Goal: Task Accomplishment & Management: Manage account settings

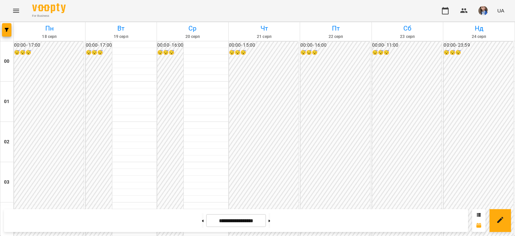
scroll to position [704, 0]
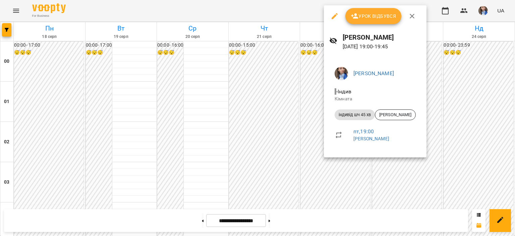
click at [294, 17] on div at bounding box center [257, 118] width 515 height 236
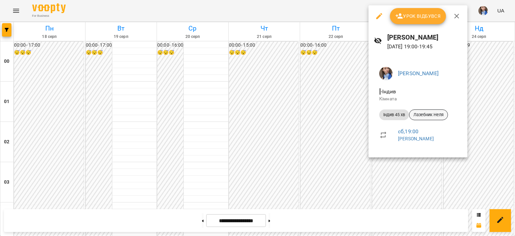
click at [415, 116] on span "Лазебник Неля" at bounding box center [428, 115] width 38 height 6
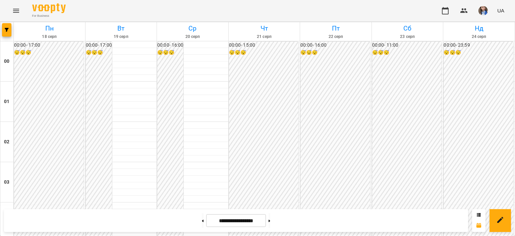
scroll to position [603, 0]
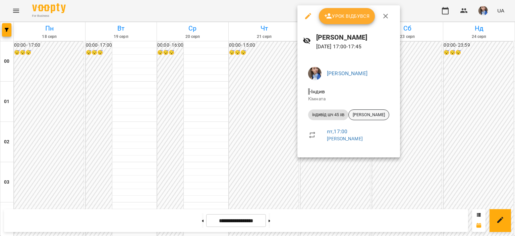
click at [361, 115] on span "[PERSON_NAME]" at bounding box center [368, 115] width 40 height 6
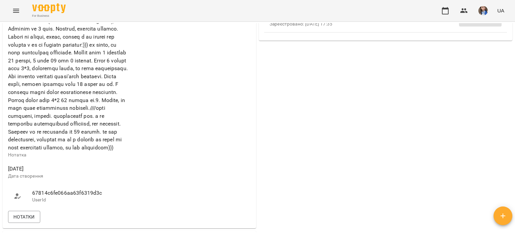
scroll to position [335, 0]
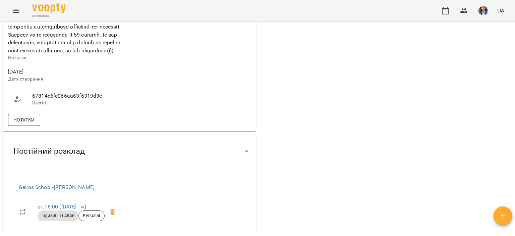
click at [29, 124] on span "Нотатки" at bounding box center [23, 120] width 21 height 8
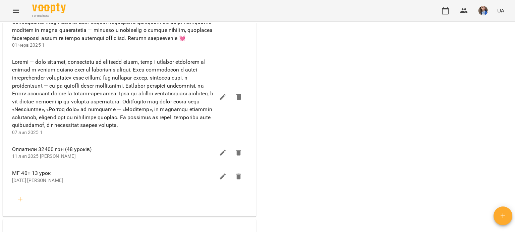
scroll to position [972, 0]
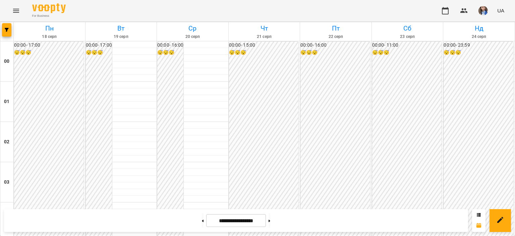
scroll to position [704, 0]
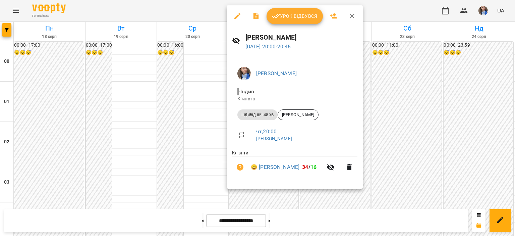
click at [381, 18] on div at bounding box center [257, 118] width 515 height 236
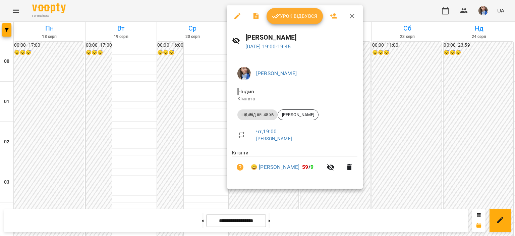
click at [394, 5] on div at bounding box center [257, 118] width 515 height 236
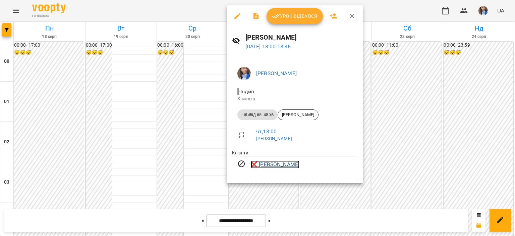
click at [283, 162] on link "❌ Магир Артем" at bounding box center [275, 164] width 49 height 8
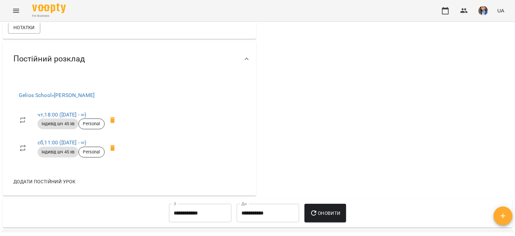
scroll to position [302, 0]
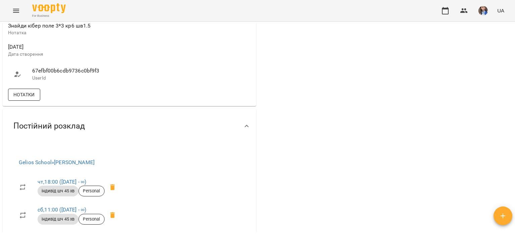
click at [25, 90] on span "Нотатки" at bounding box center [23, 94] width 21 height 8
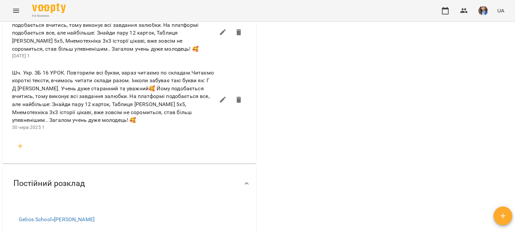
scroll to position [637, 0]
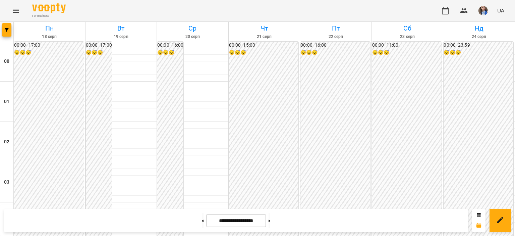
scroll to position [666, 0]
click at [270, 220] on button at bounding box center [269, 220] width 2 height 15
type input "**********"
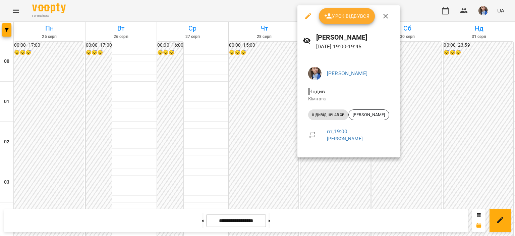
click at [245, 15] on div at bounding box center [257, 118] width 515 height 236
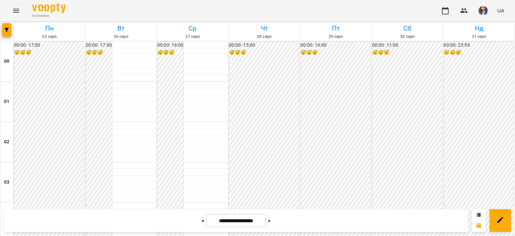
scroll to position [691, 0]
click at [202, 219] on button at bounding box center [203, 220] width 2 height 15
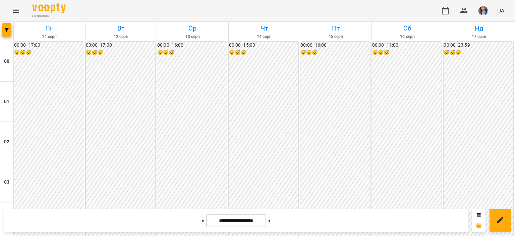
scroll to position [670, 0]
click at [270, 221] on button at bounding box center [269, 220] width 2 height 15
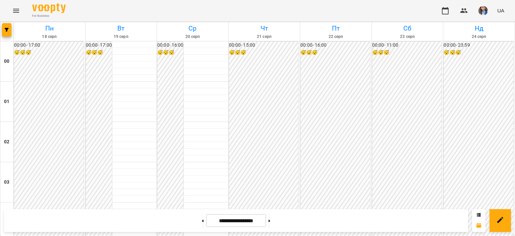
scroll to position [704, 0]
click at [270, 222] on button at bounding box center [269, 220] width 2 height 15
click at [202, 221] on button at bounding box center [203, 220] width 2 height 15
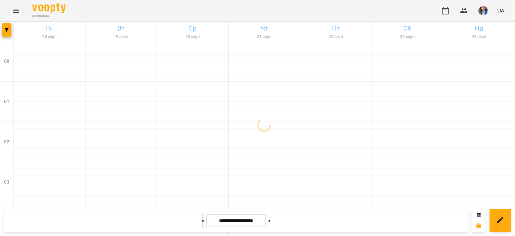
click at [202, 222] on button at bounding box center [203, 220] width 2 height 15
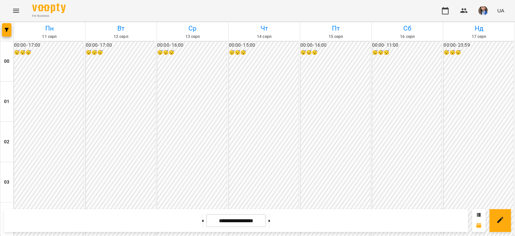
scroll to position [666, 0]
click at [270, 224] on button at bounding box center [269, 220] width 2 height 15
type input "**********"
